Goal: Task Accomplishment & Management: Use online tool/utility

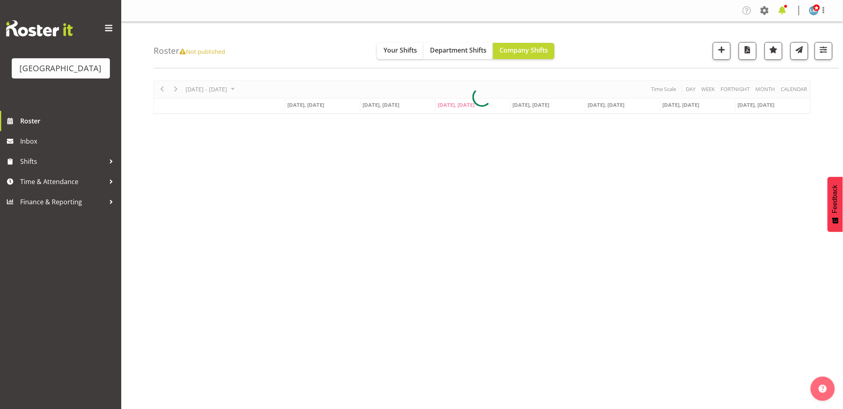
click at [782, 13] on span at bounding box center [782, 10] width 13 height 13
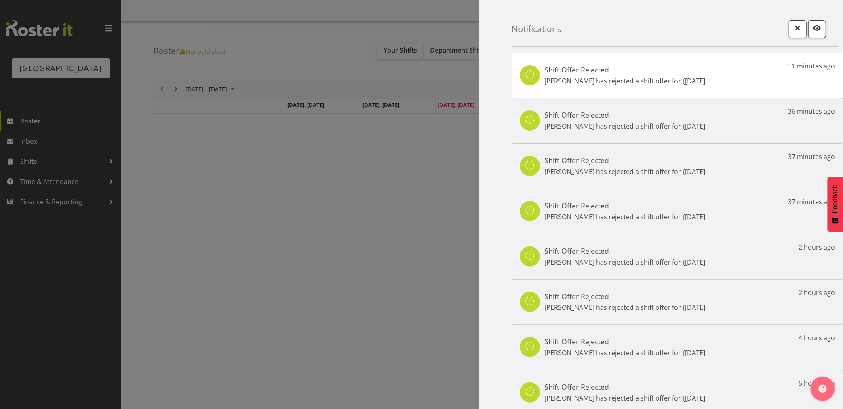
click at [67, 281] on div at bounding box center [421, 204] width 843 height 409
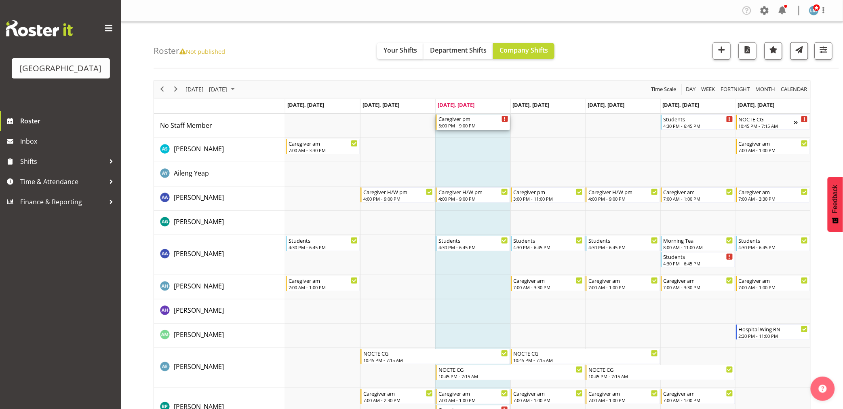
click at [457, 125] on div "5:00 PM - 9:00 PM" at bounding box center [474, 125] width 70 height 6
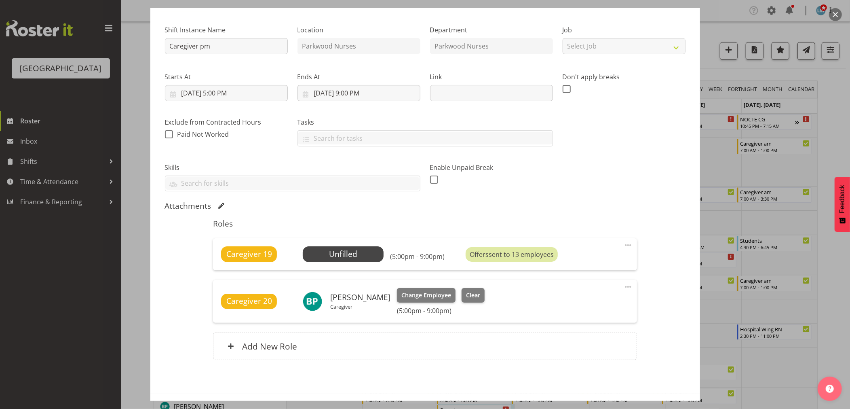
scroll to position [55, 0]
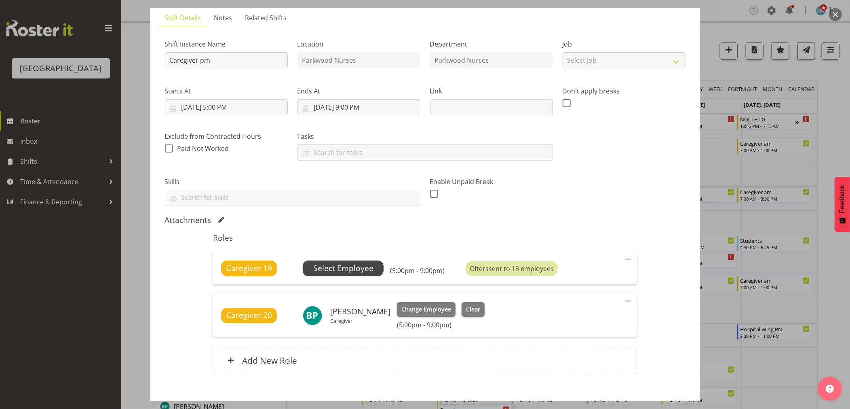
click at [349, 273] on span "Select Employee" at bounding box center [343, 268] width 60 height 12
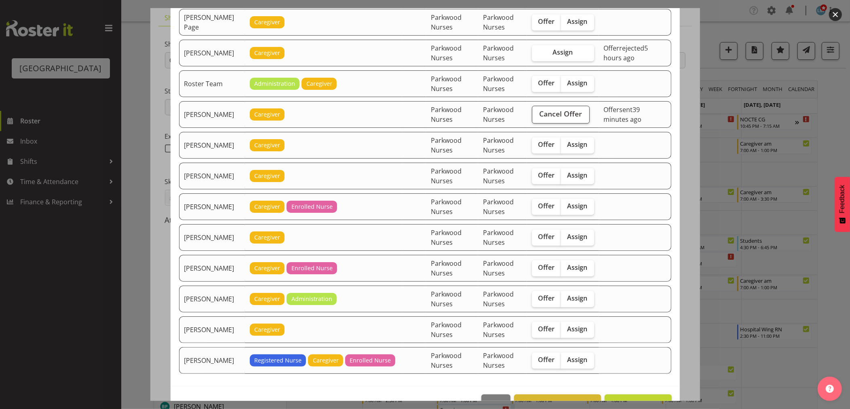
scroll to position [1437, 0]
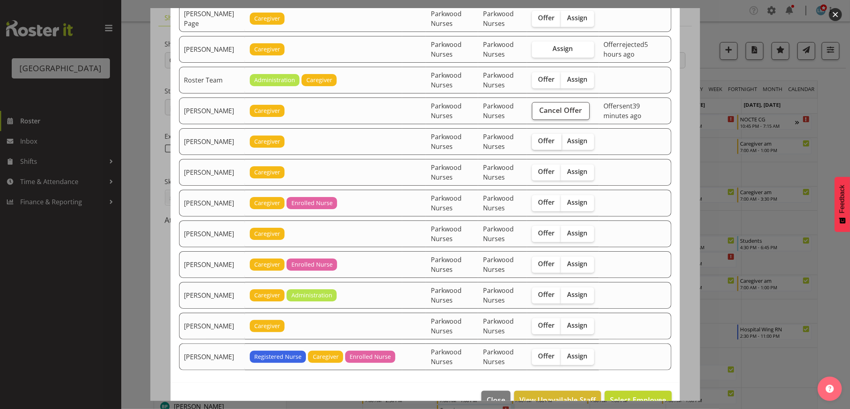
click at [549, 145] on span "Offer" at bounding box center [547, 141] width 17 height 8
click at [537, 144] on input "Offer" at bounding box center [534, 140] width 5 height 5
checkbox input "true"
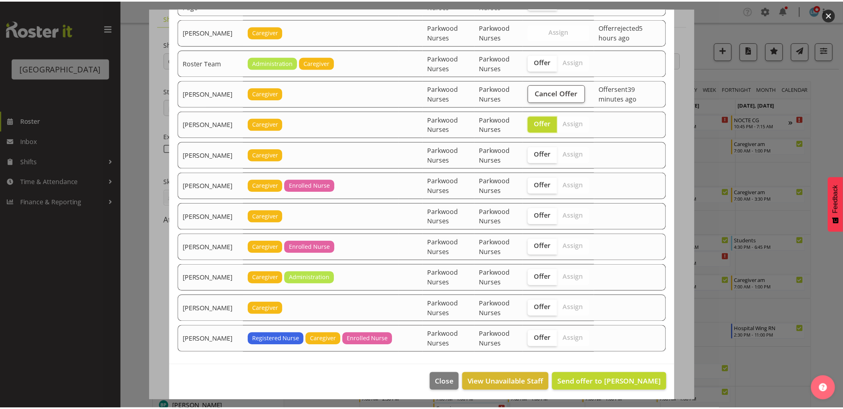
scroll to position [1462, 0]
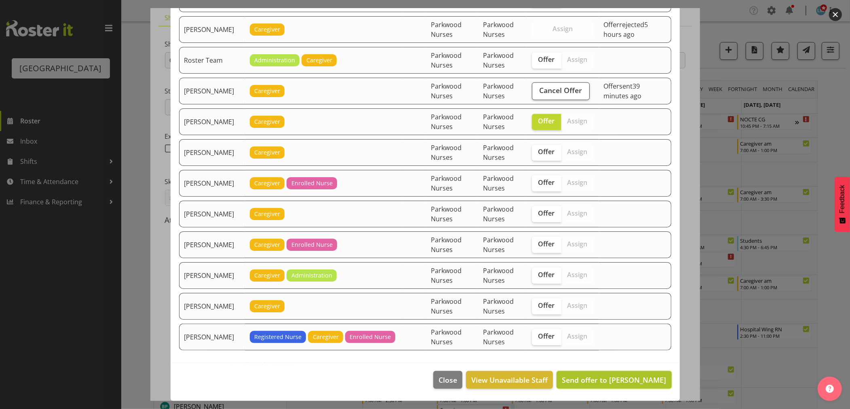
click at [629, 375] on span "Send offer to Shania Ali" at bounding box center [614, 380] width 104 height 10
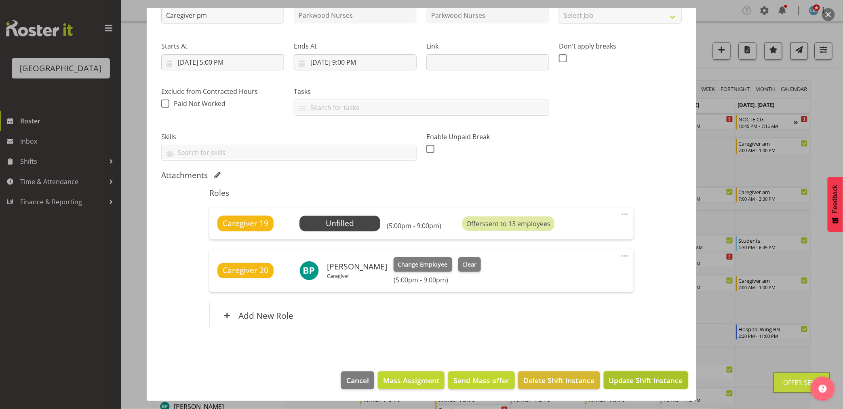
click at [649, 377] on span "Update Shift Instance" at bounding box center [646, 380] width 74 height 11
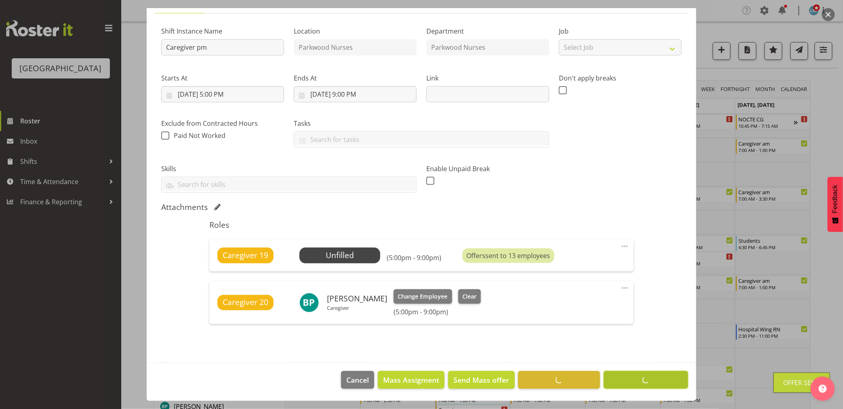
scroll to position [68, 0]
